Goal: Complete application form: Complete application form

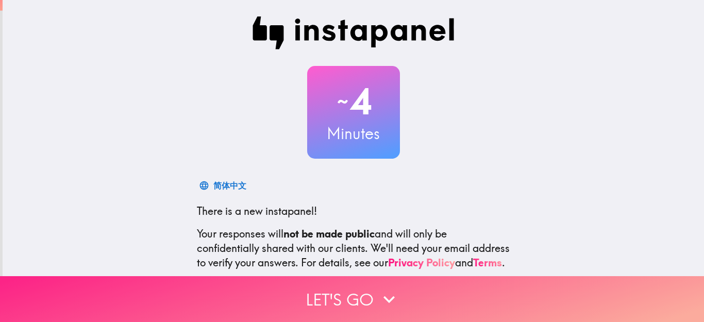
click at [424, 299] on button "Let's go" at bounding box center [352, 299] width 704 height 46
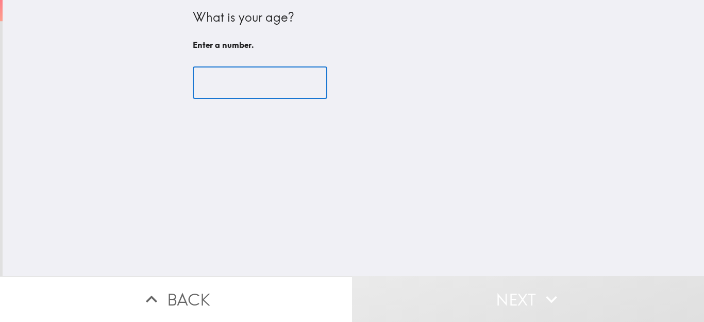
click at [261, 89] on input "number" at bounding box center [260, 83] width 135 height 32
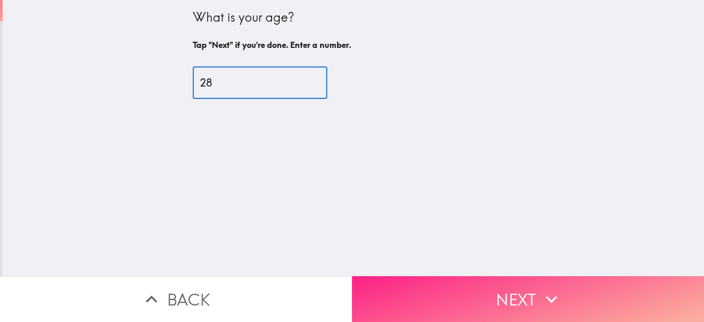
type input "28"
click at [429, 276] on button "Next" at bounding box center [528, 299] width 352 height 46
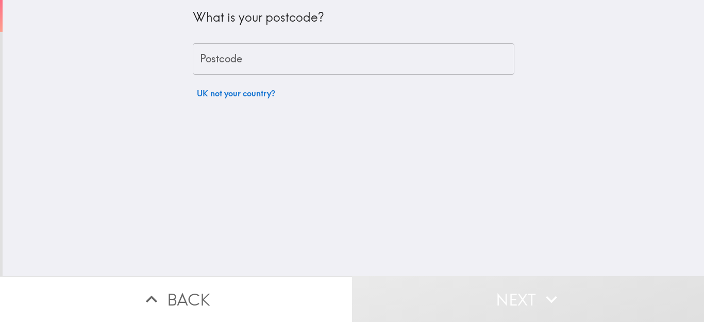
click at [284, 58] on input "Postcode" at bounding box center [354, 59] width 322 height 32
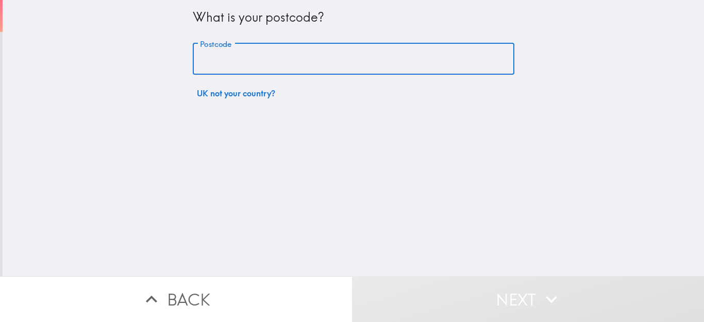
type input "SG18 0HD"
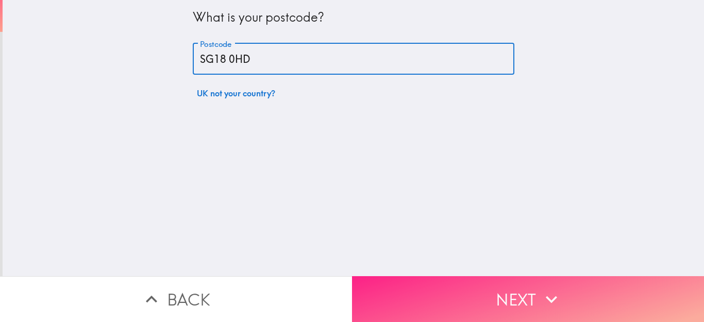
click at [453, 276] on button "Next" at bounding box center [528, 299] width 352 height 46
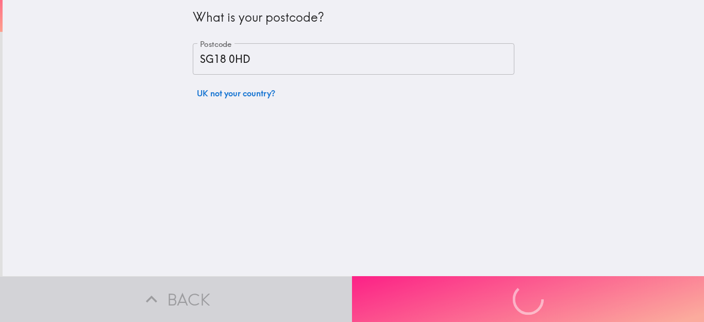
click at [453, 276] on div "Back Next" at bounding box center [352, 299] width 704 height 46
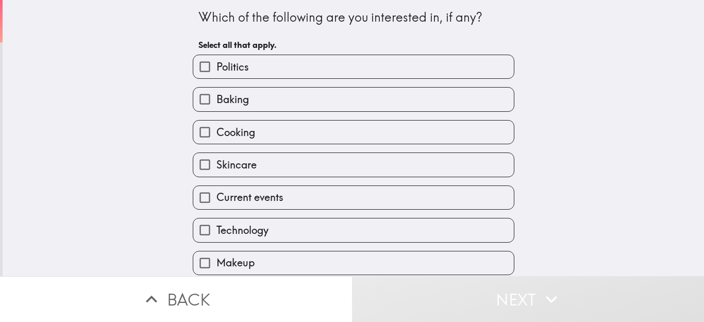
click at [381, 63] on label "Politics" at bounding box center [353, 66] width 321 height 23
click at [217, 63] on input "Politics" at bounding box center [204, 66] width 23 height 23
checkbox input "true"
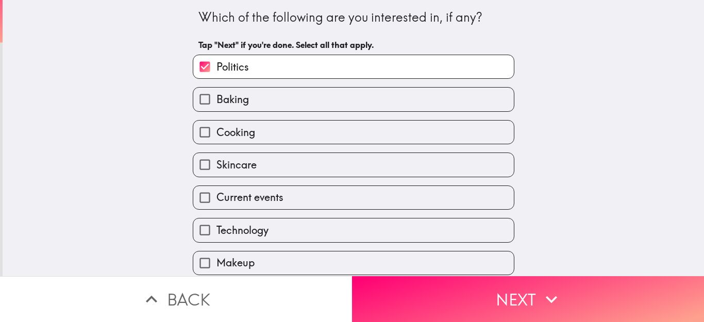
click at [380, 117] on div "Cooking" at bounding box center [350, 128] width 330 height 32
click at [380, 124] on label "Cooking" at bounding box center [353, 132] width 321 height 23
click at [217, 124] on input "Cooking" at bounding box center [204, 132] width 23 height 23
checkbox input "true"
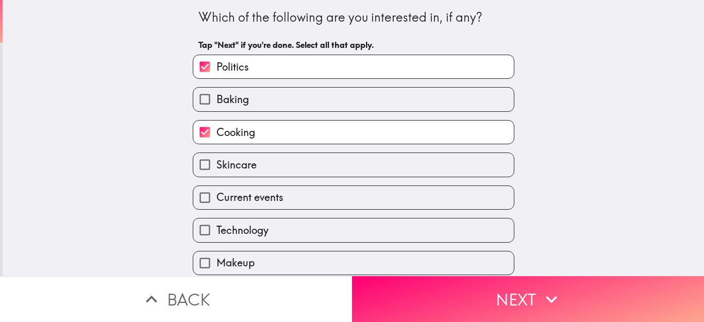
click at [378, 184] on div "Current events" at bounding box center [350, 193] width 330 height 32
click at [378, 214] on div "Technology" at bounding box center [350, 226] width 330 height 32
click at [390, 198] on label "Current events" at bounding box center [353, 197] width 321 height 23
click at [217, 198] on input "Current events" at bounding box center [204, 197] width 23 height 23
checkbox input "true"
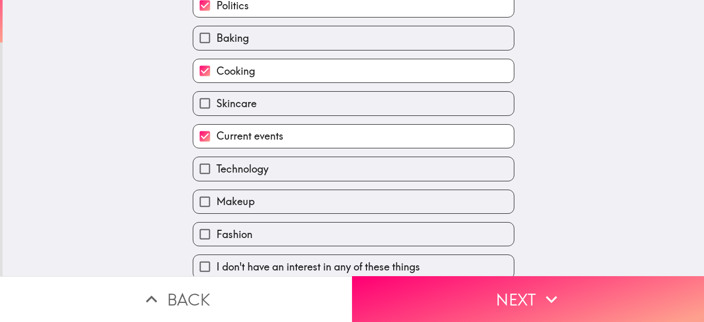
scroll to position [73, 0]
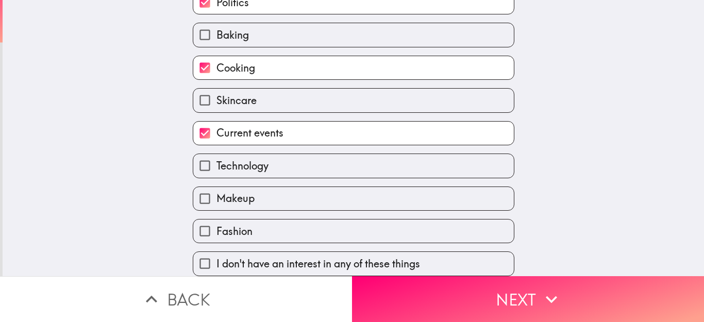
click at [478, 220] on label "Fashion" at bounding box center [353, 231] width 321 height 23
click at [217, 220] on input "Fashion" at bounding box center [204, 231] width 23 height 23
checkbox input "true"
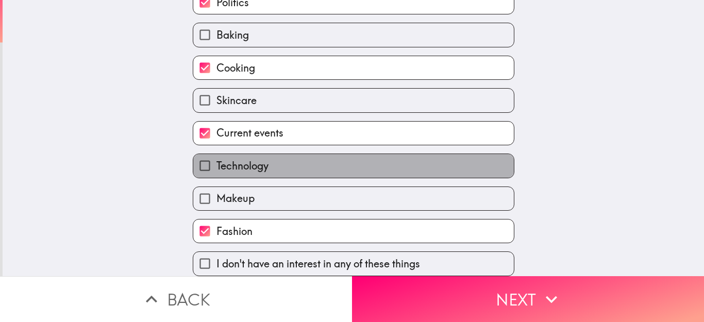
click at [464, 154] on label "Technology" at bounding box center [353, 165] width 321 height 23
click at [217, 154] on input "Technology" at bounding box center [204, 165] width 23 height 23
checkbox input "true"
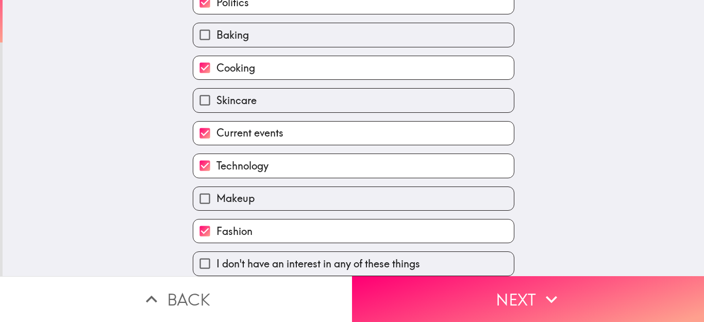
click at [437, 90] on label "Skincare" at bounding box center [353, 100] width 321 height 23
click at [217, 90] on input "Skincare" at bounding box center [204, 100] width 23 height 23
checkbox input "true"
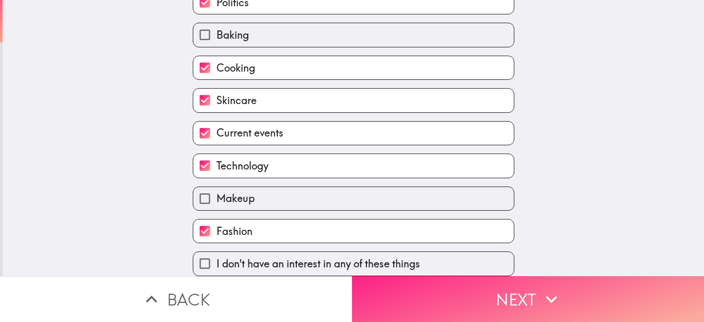
click at [582, 283] on button "Next" at bounding box center [528, 299] width 352 height 46
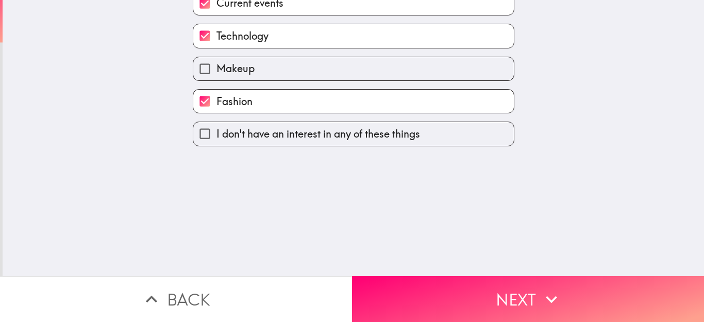
scroll to position [0, 0]
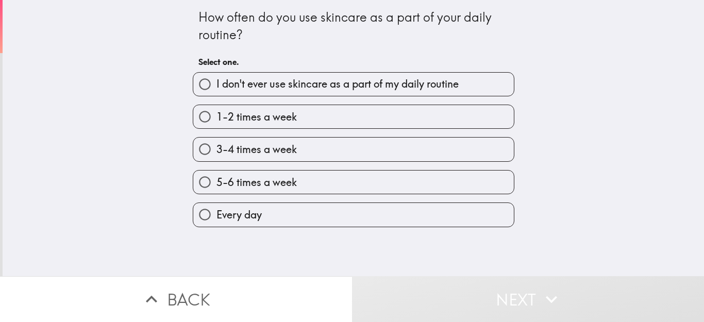
click at [407, 206] on label "Every day" at bounding box center [353, 214] width 321 height 23
click at [217, 206] on input "Every day" at bounding box center [204, 214] width 23 height 23
radio input "true"
drag, startPoint x: 407, startPoint y: 206, endPoint x: 439, endPoint y: 224, distance: 37.2
click at [407, 206] on label "Every day" at bounding box center [353, 214] width 321 height 23
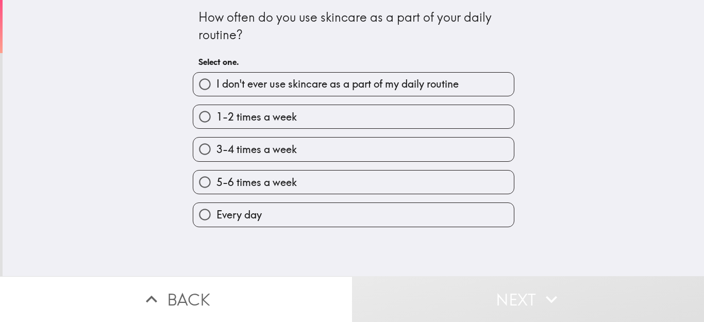
click at [217, 206] on input "Every day" at bounding box center [204, 214] width 23 height 23
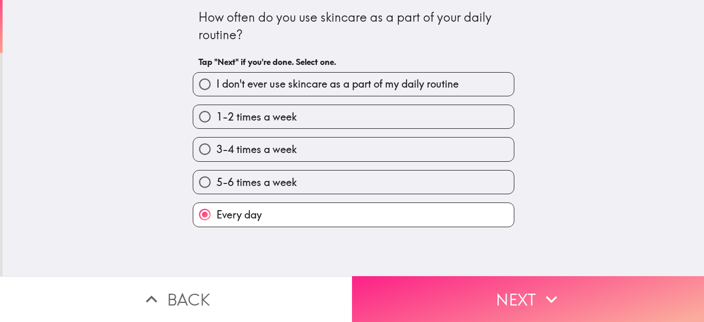
drag, startPoint x: 529, startPoint y: 260, endPoint x: 529, endPoint y: 278, distance: 17.5
click at [529, 277] on div "How often do you use skincare as a part of your daily routine? Tap "Next" if yo…" at bounding box center [352, 161] width 704 height 322
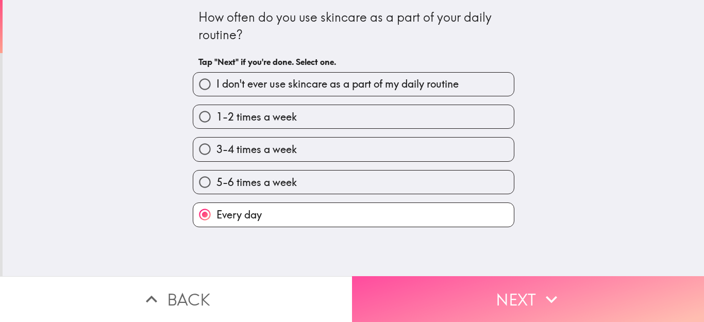
click at [529, 279] on button "Next" at bounding box center [528, 299] width 352 height 46
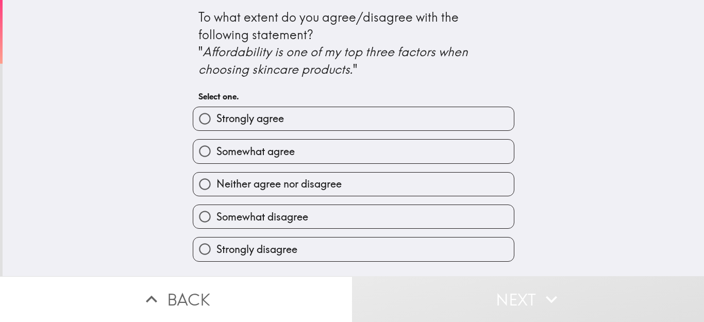
click at [296, 222] on span "Somewhat disagree" at bounding box center [263, 217] width 92 height 14
click at [217, 222] on input "Somewhat disagree" at bounding box center [204, 216] width 23 height 23
radio input "true"
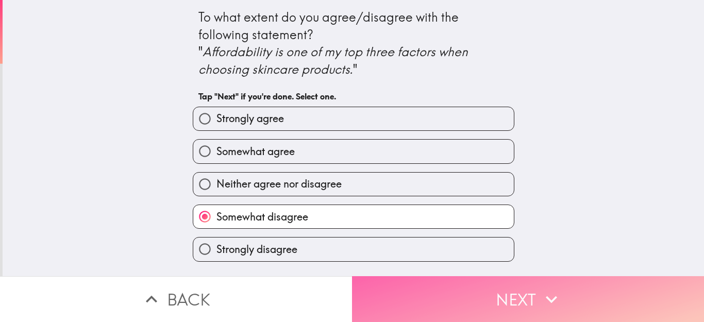
click at [464, 288] on button "Next" at bounding box center [528, 299] width 352 height 46
